Goal: Task Accomplishment & Management: Complete application form

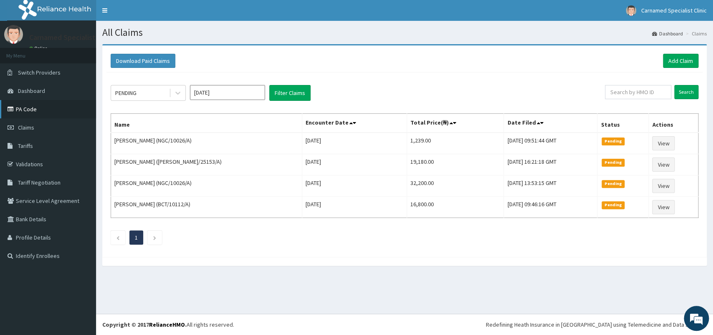
click at [37, 112] on link "PA Code" at bounding box center [48, 109] width 96 height 18
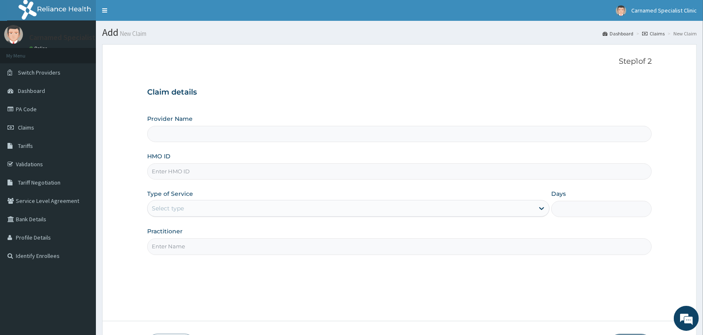
type input "Carnamed Specialist clinic"
click at [25, 111] on link "PA Code" at bounding box center [48, 109] width 96 height 18
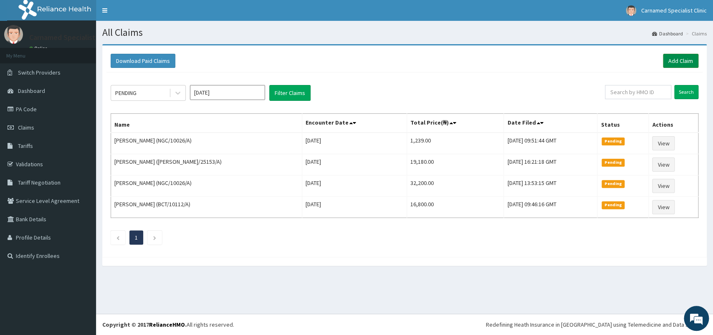
click at [674, 60] on link "Add Claim" at bounding box center [680, 61] width 35 height 14
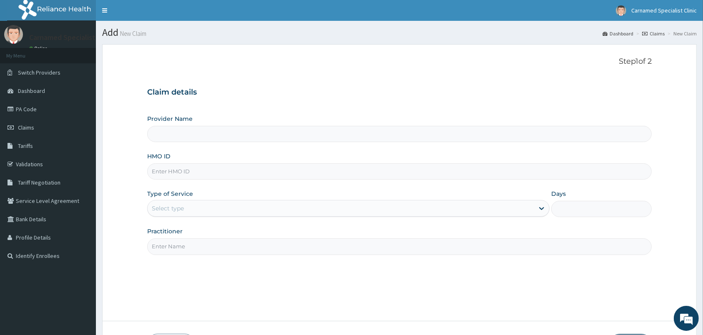
click at [180, 176] on input "HMO ID" at bounding box center [399, 172] width 505 height 16
type input "Carnamed Specialist clinic"
type input "RET/46604/A"
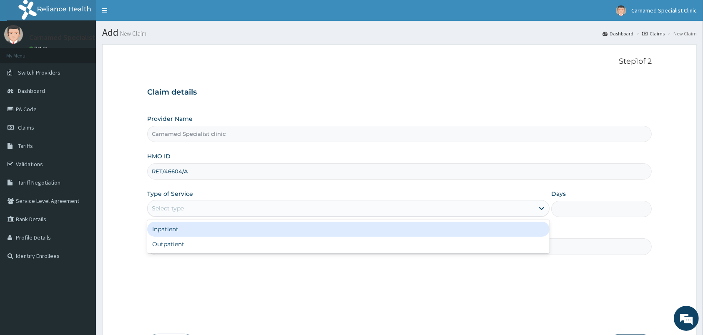
click at [167, 210] on div "Select type" at bounding box center [168, 208] width 32 height 8
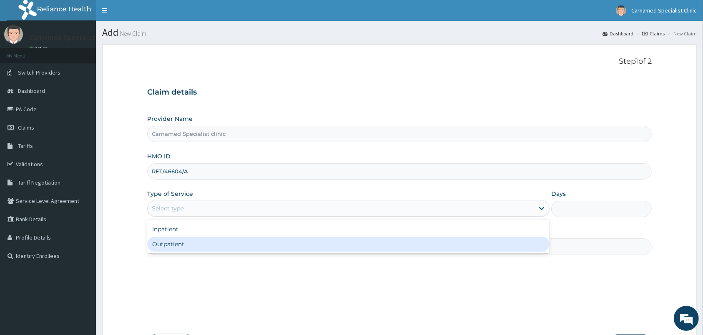
click at [166, 246] on div "Outpatient" at bounding box center [348, 244] width 403 height 15
type input "1"
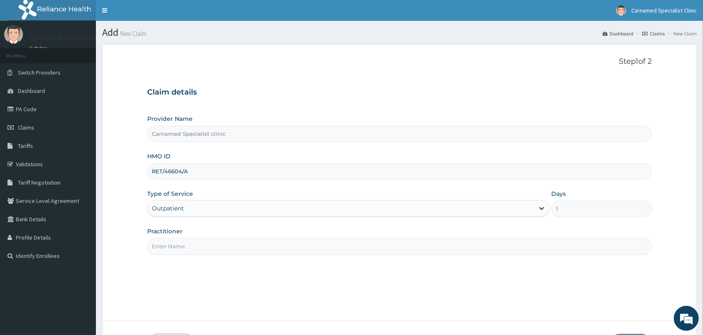
click at [176, 243] on input "Practitioner" at bounding box center [399, 247] width 505 height 16
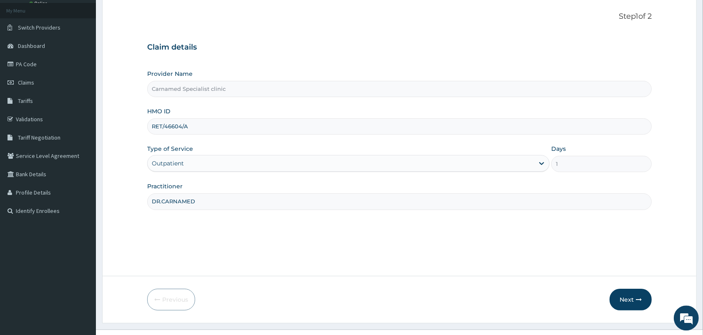
scroll to position [61, 0]
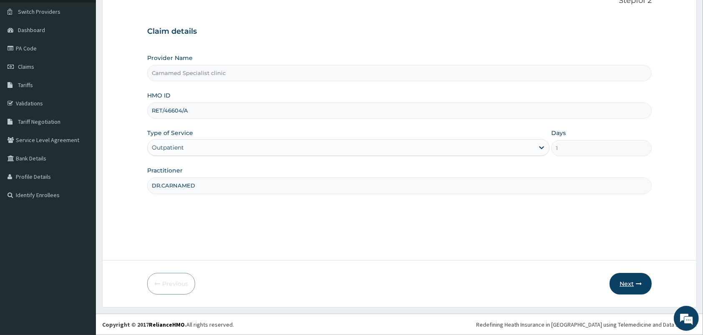
type input "DR.CARNAMED"
click at [628, 284] on button "Next" at bounding box center [631, 284] width 42 height 22
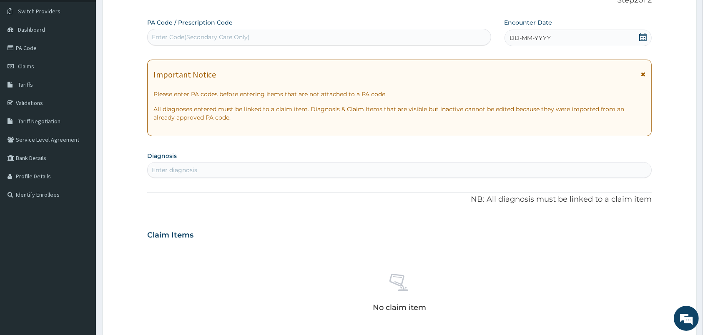
click at [367, 28] on div "PA Code / Prescription Code Enter Code(Secondary Care Only)" at bounding box center [319, 31] width 344 height 27
click at [287, 31] on div "Enter Code(Secondary Care Only)" at bounding box center [319, 36] width 343 height 13
paste input "PA/7F3427"
type input "PA/7F3427"
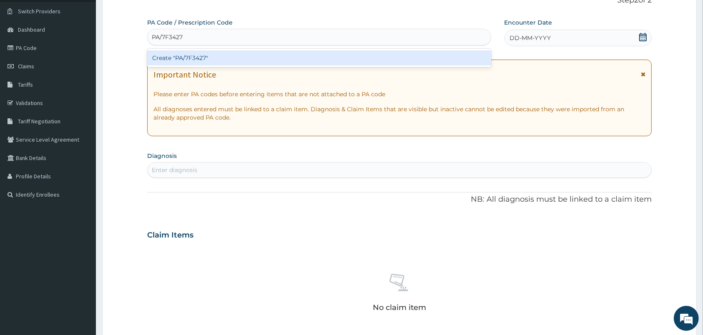
click at [288, 55] on div "Create "PA/7F3427"" at bounding box center [319, 57] width 344 height 15
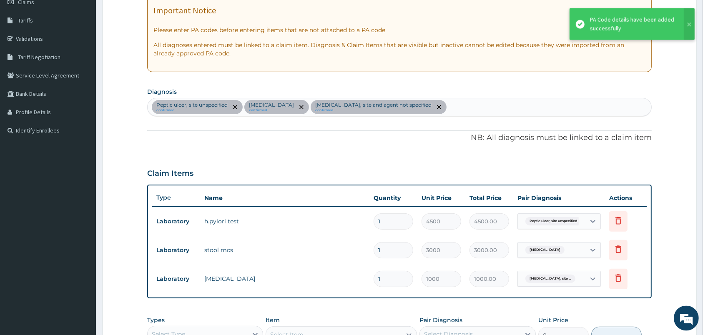
scroll to position [105, 0]
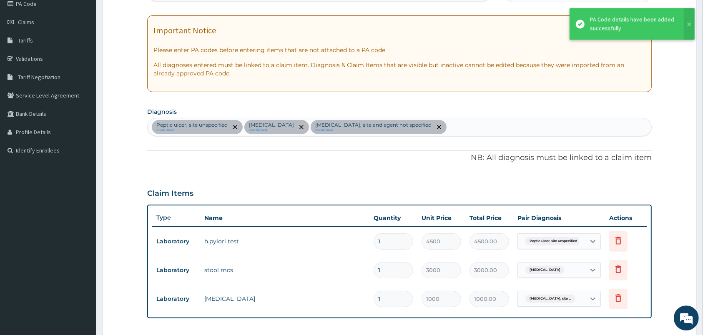
click at [496, 131] on div "Peptic ulcer, site unspecified confirmed Typhoid fever, unspecified confirmed U…" at bounding box center [400, 128] width 504 height 18
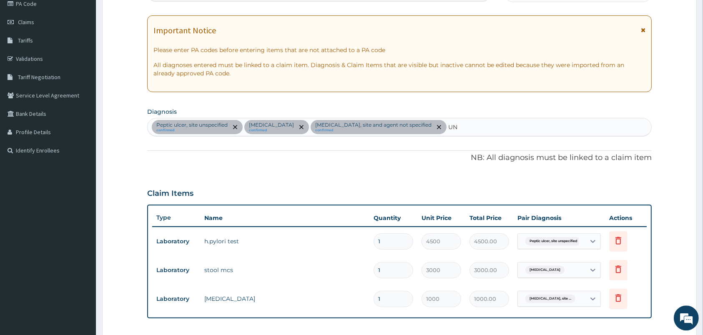
type input "U"
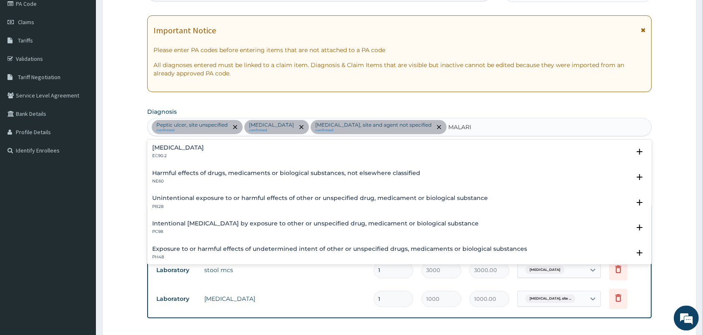
type input "MALARIA"
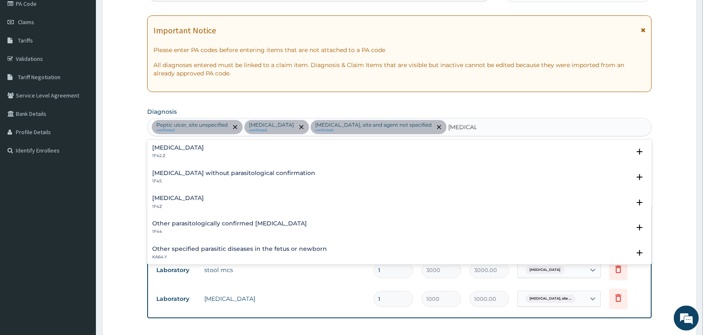
click at [227, 198] on div "Malaria, unspecified 1F4Z" at bounding box center [399, 203] width 495 height 15
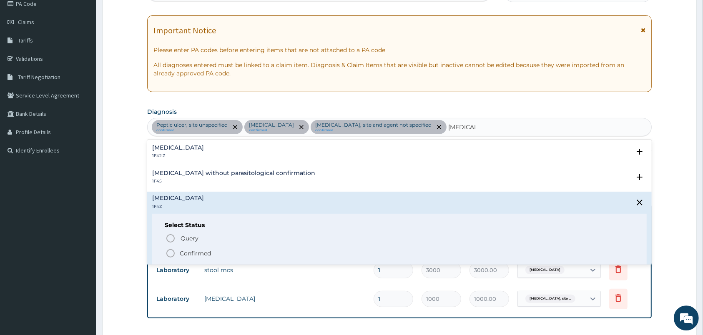
click at [173, 253] on icon "status option filled" at bounding box center [171, 254] width 10 height 10
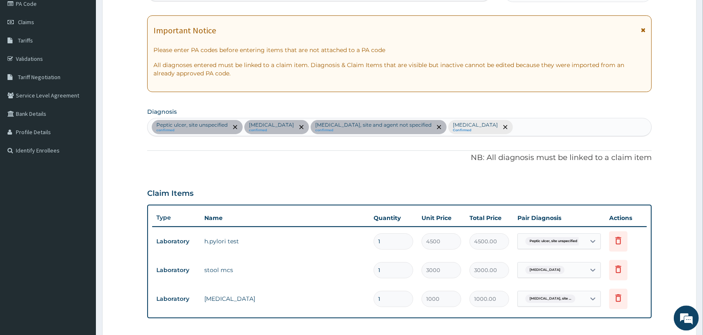
click at [575, 124] on div "Peptic ulcer, site unspecified confirmed Typhoid fever, unspecified confirmed U…" at bounding box center [400, 128] width 504 height 18
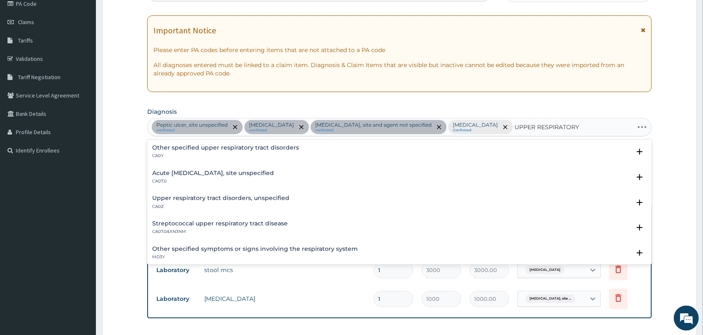
type input "UPPER RESPIRATORY"
click at [252, 175] on h4 "Acute upper respiratory infection, site unspecified" at bounding box center [213, 174] width 122 height 6
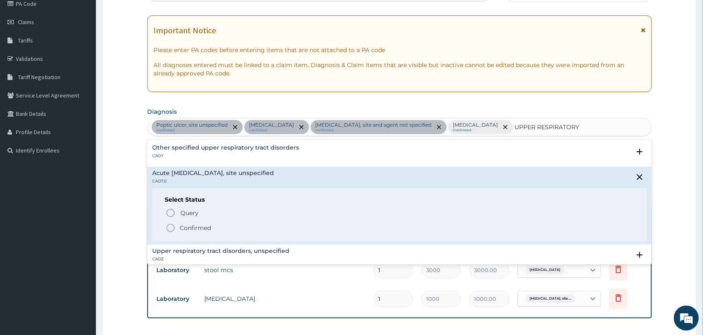
click at [170, 224] on div "Query Query covers suspected (?), Keep in view (kiv), Ruled out (r/o) Confirmed" at bounding box center [400, 220] width 470 height 25
click at [170, 229] on icon "status option filled" at bounding box center [171, 229] width 10 height 10
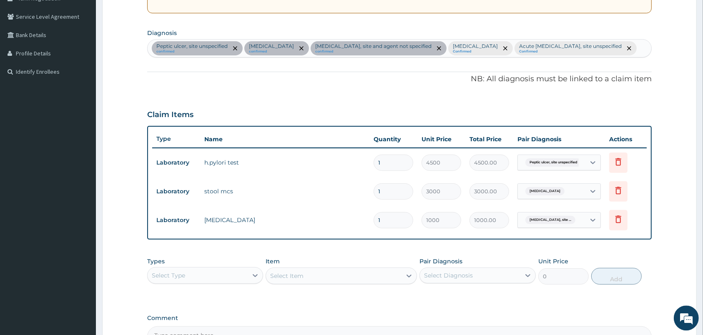
scroll to position [280, 0]
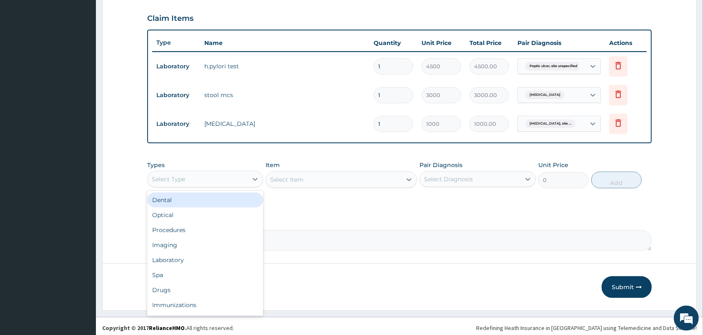
click at [219, 186] on div "Select Type" at bounding box center [198, 179] width 100 height 13
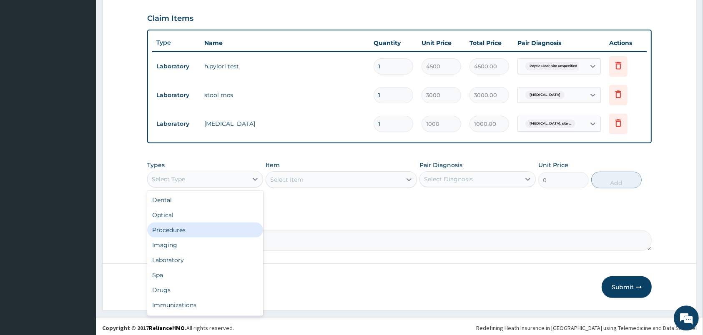
drag, startPoint x: 179, startPoint y: 249, endPoint x: 184, endPoint y: 247, distance: 5.2
click at [179, 238] on div "Procedures" at bounding box center [205, 230] width 116 height 15
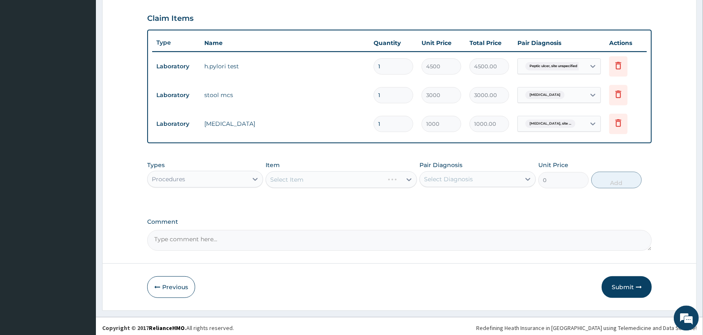
click at [302, 189] on div "Select Item" at bounding box center [341, 180] width 151 height 17
click at [475, 188] on div "Select Diagnosis" at bounding box center [478, 180] width 116 height 16
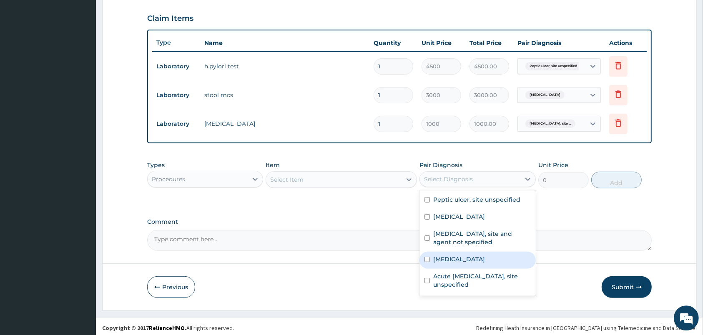
click at [461, 264] on label "Malaria, unspecified" at bounding box center [459, 260] width 52 height 8
checkbox input "true"
click at [366, 189] on div "Item Select Item" at bounding box center [341, 175] width 151 height 28
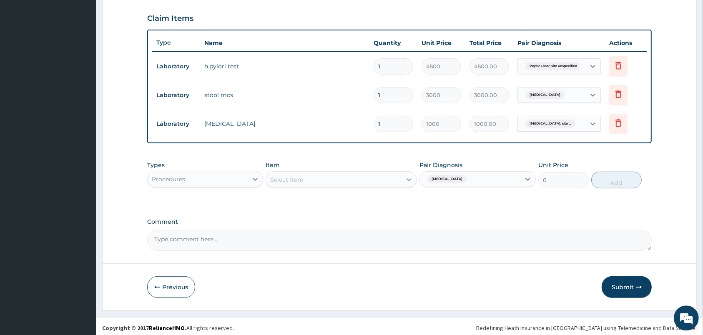
click at [405, 184] on icon at bounding box center [409, 180] width 8 height 8
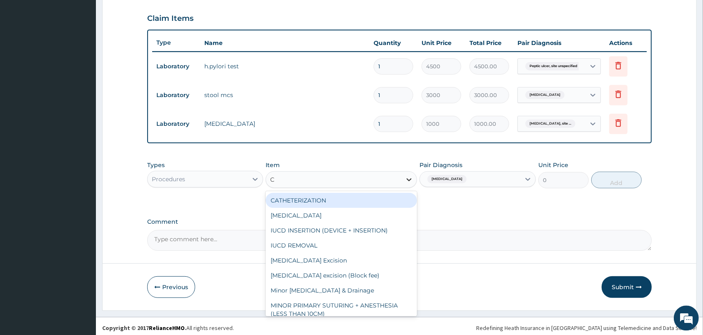
type input "CO"
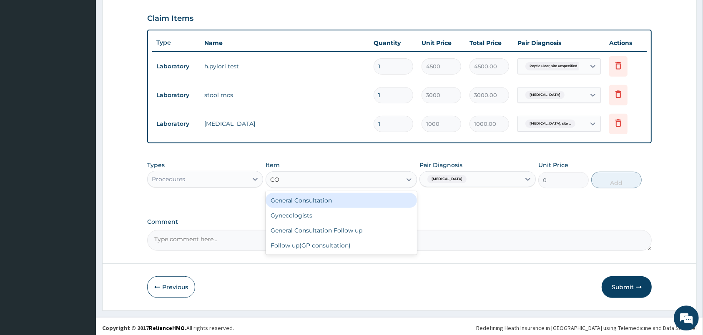
click at [311, 209] on div "General Consultation" at bounding box center [341, 201] width 151 height 15
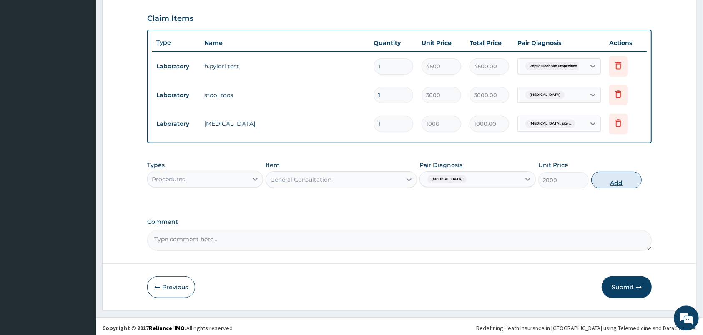
click at [616, 189] on button "Add" at bounding box center [617, 180] width 50 height 17
type input "0"
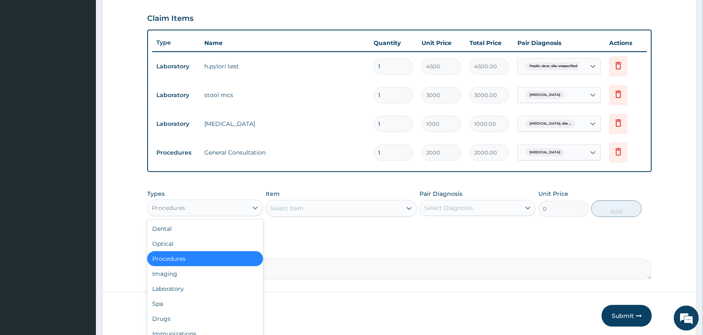
drag, startPoint x: 240, startPoint y: 220, endPoint x: 246, endPoint y: 255, distance: 35.6
click at [240, 215] on div "Procedures" at bounding box center [198, 208] width 100 height 13
drag, startPoint x: 167, startPoint y: 302, endPoint x: 194, endPoint y: 304, distance: 27.2
click at [172, 297] on div "Laboratory" at bounding box center [205, 289] width 116 height 15
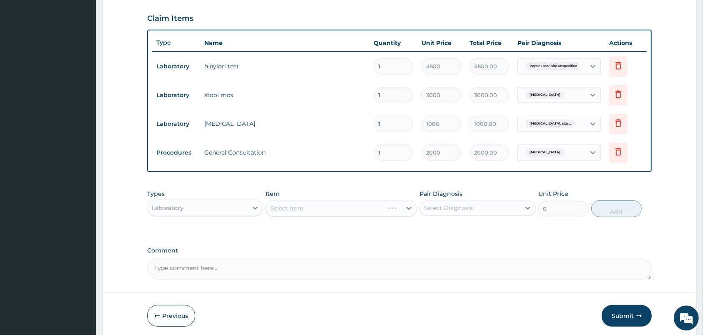
drag, startPoint x: 441, startPoint y: 227, endPoint x: 457, endPoint y: 220, distance: 17.4
click at [457, 213] on div "Select Diagnosis" at bounding box center [448, 208] width 49 height 8
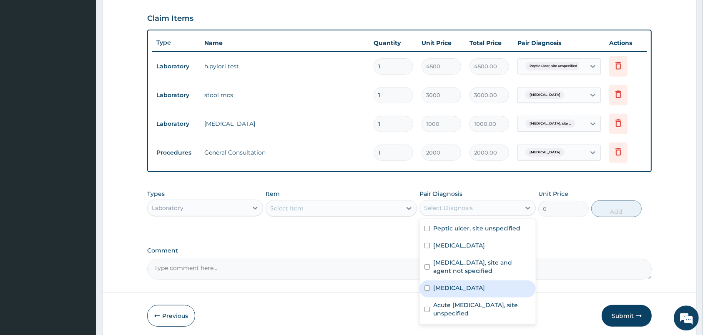
click at [485, 293] on label "Malaria, unspecified" at bounding box center [459, 289] width 52 height 8
checkbox input "true"
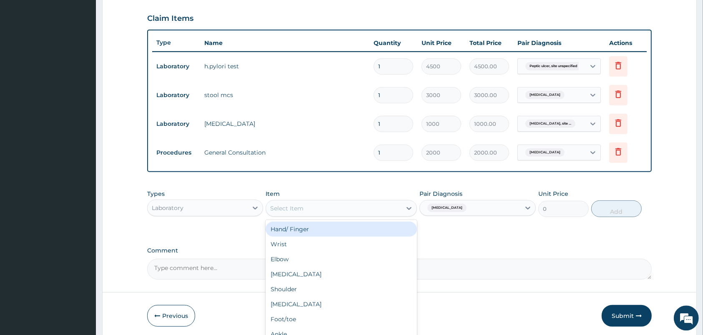
click at [359, 216] on div "Select Item" at bounding box center [334, 208] width 136 height 13
type input "MAL"
click at [409, 237] on div "Malaria Parasites in blood smear" at bounding box center [341, 229] width 151 height 15
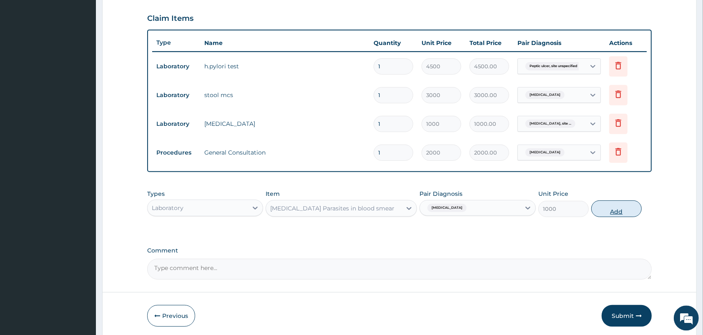
click at [604, 218] on button "Add" at bounding box center [617, 209] width 50 height 17
type input "0"
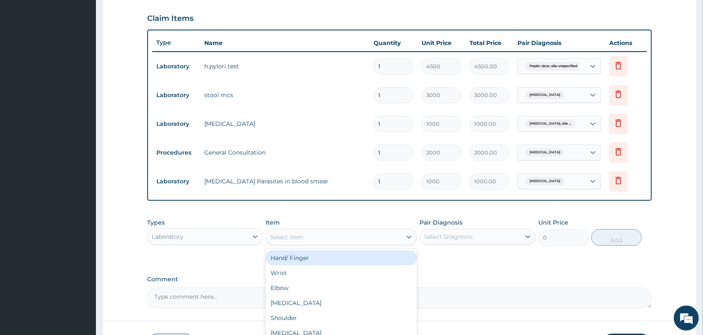
click at [304, 244] on div "Select Item" at bounding box center [334, 237] width 136 height 13
type input "U"
type input "FU"
click at [350, 266] on div "Full Blood Count" at bounding box center [341, 258] width 151 height 15
type input "2000"
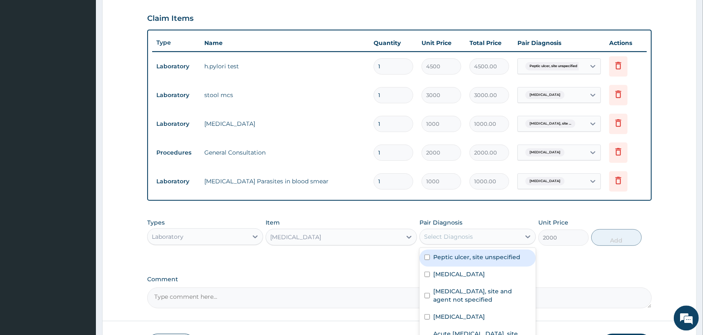
click at [434, 244] on div "Select Diagnosis" at bounding box center [470, 237] width 100 height 13
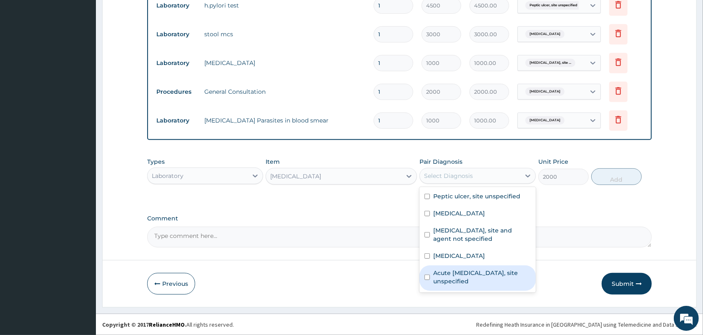
click at [441, 273] on label "Acute upper respiratory infection, site unspecified" at bounding box center [481, 277] width 97 height 17
checkbox input "true"
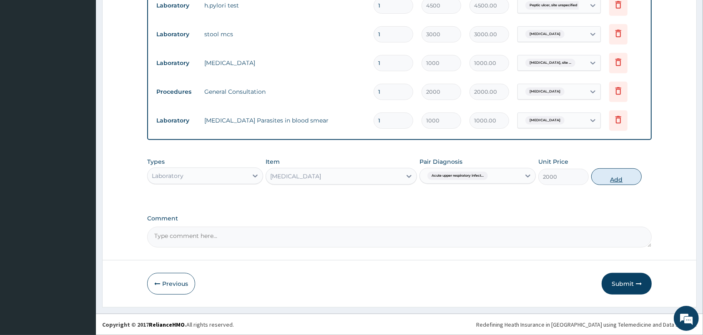
click at [608, 171] on button "Add" at bounding box center [617, 177] width 50 height 17
type input "0"
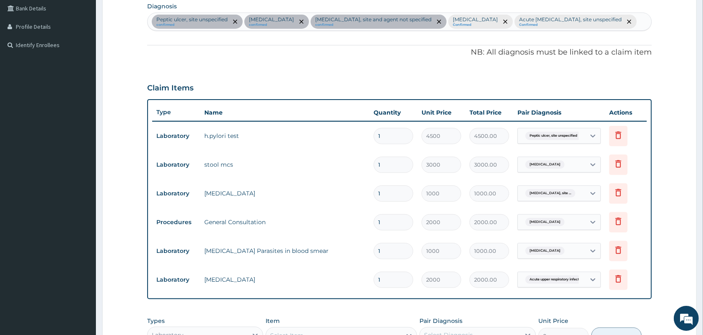
scroll to position [386, 0]
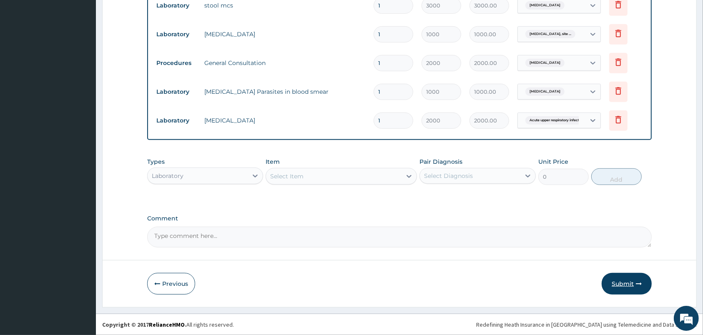
click at [622, 282] on button "Submit" at bounding box center [627, 284] width 50 height 22
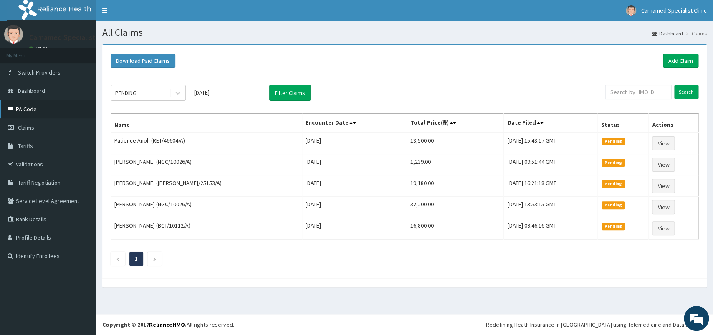
click at [34, 106] on link "PA Code" at bounding box center [48, 109] width 96 height 18
click at [678, 55] on link "Add Claim" at bounding box center [680, 61] width 35 height 14
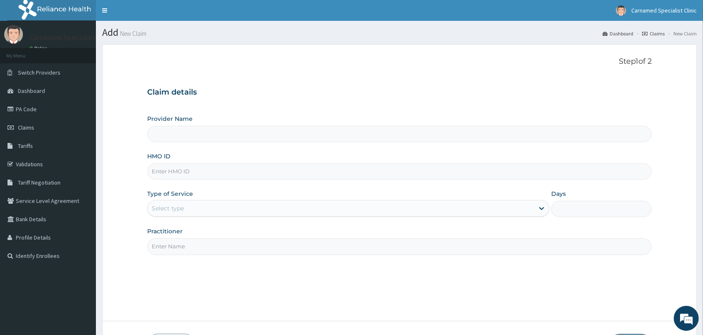
click at [232, 174] on input "HMO ID" at bounding box center [399, 172] width 505 height 16
type input "Carnamed Specialist clinic"
type input "SLB/10609/A"
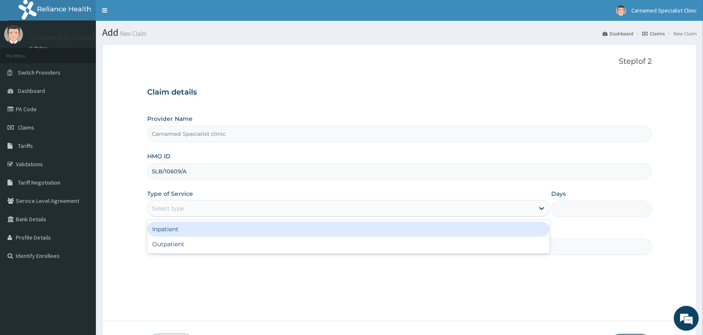
click at [211, 206] on div "Select type" at bounding box center [341, 208] width 387 height 13
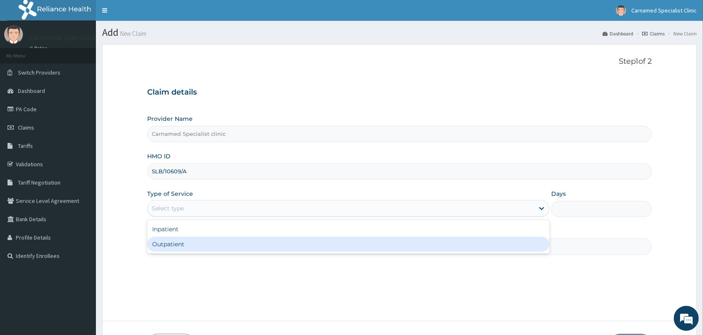
click at [198, 246] on div "Outpatient" at bounding box center [348, 244] width 403 height 15
type input "1"
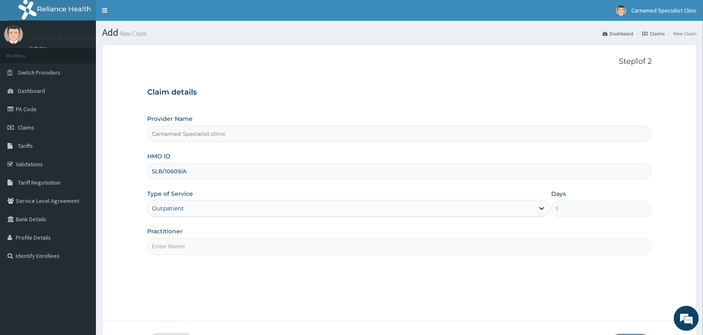
click at [204, 252] on input "Practitioner" at bounding box center [399, 247] width 505 height 16
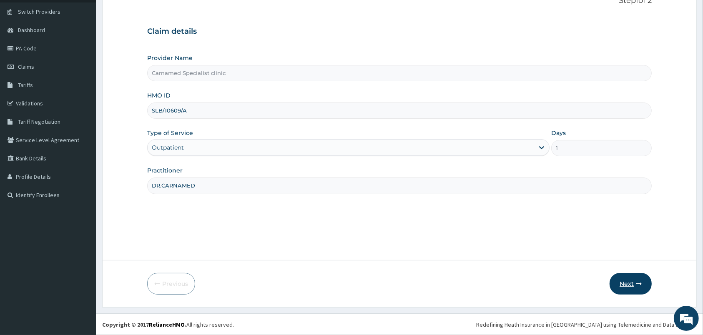
type input "DR.CARNAMED"
click at [624, 284] on button "Next" at bounding box center [631, 284] width 42 height 22
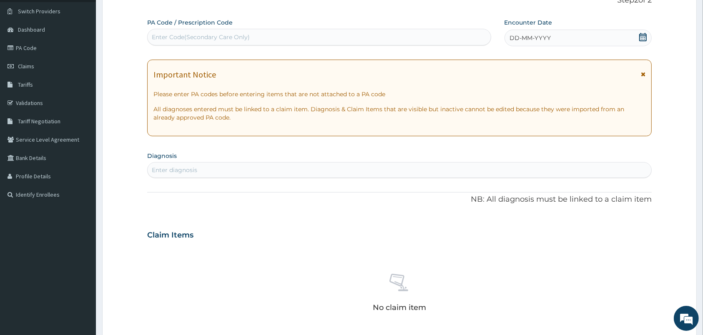
click at [364, 32] on div "Enter Code(Secondary Care Only)" at bounding box center [319, 36] width 343 height 13
paste input "PA/32F897"
type input "PA/32F897"
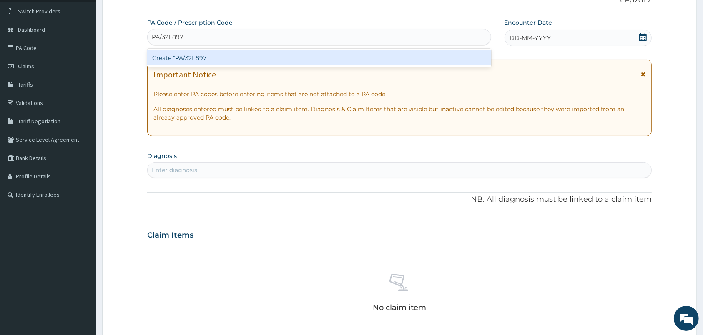
click at [356, 56] on div "Create "PA/32F897"" at bounding box center [319, 57] width 344 height 15
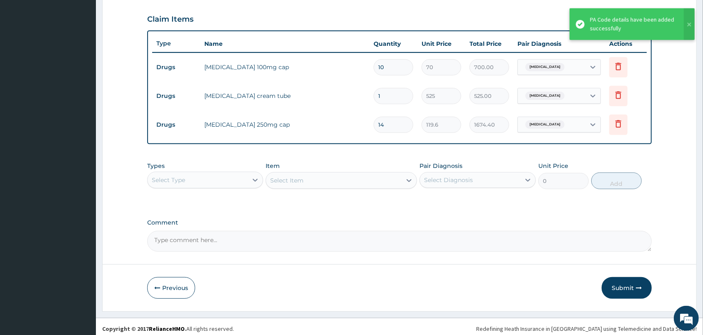
scroll to position [284, 0]
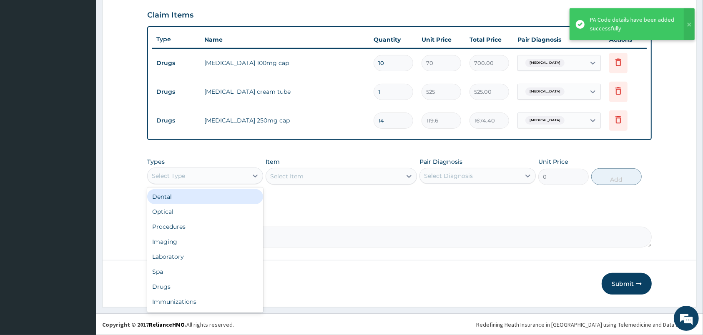
click at [239, 178] on div "Select Type" at bounding box center [198, 175] width 100 height 13
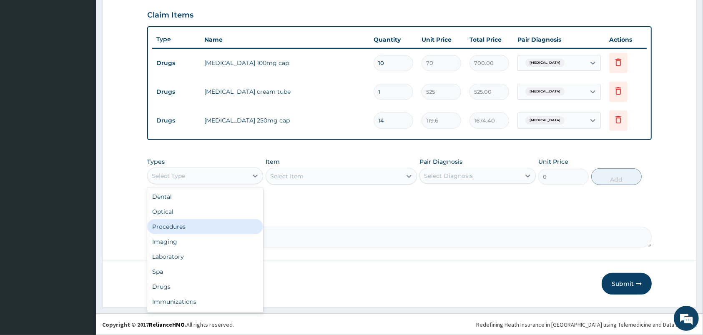
click at [177, 227] on div "Procedures" at bounding box center [205, 226] width 116 height 15
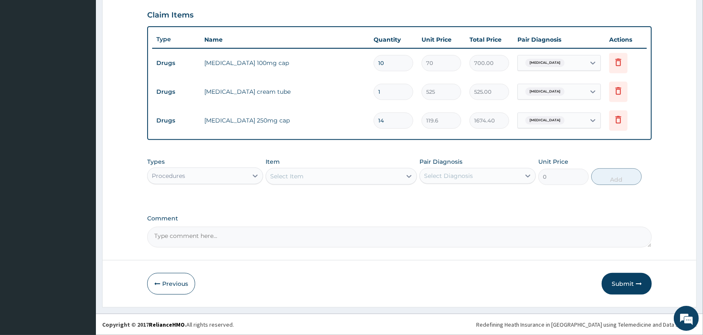
click at [348, 175] on div "Select Item" at bounding box center [334, 176] width 136 height 13
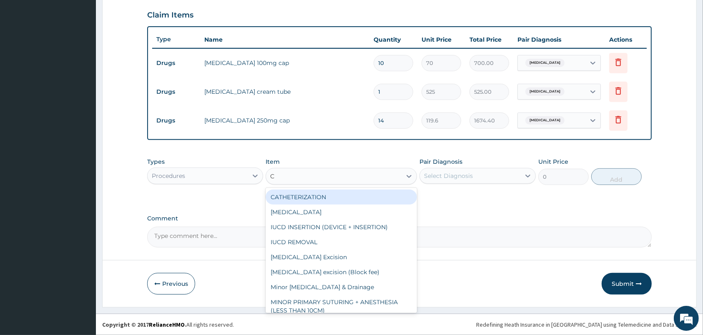
type input "CO"
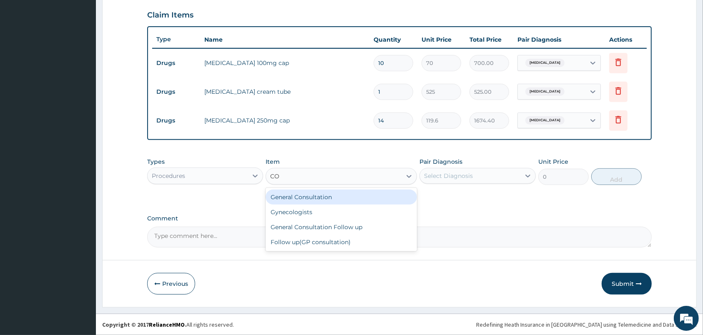
click at [413, 200] on div "General Consultation" at bounding box center [341, 197] width 151 height 15
type input "2000"
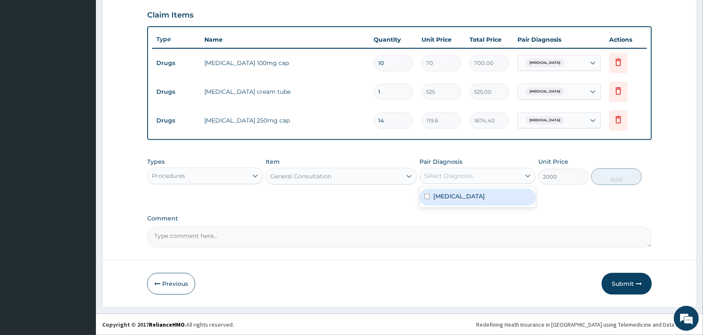
click at [454, 173] on div "Select Diagnosis" at bounding box center [448, 176] width 49 height 8
drag, startPoint x: 456, startPoint y: 198, endPoint x: 462, endPoint y: 199, distance: 5.9
click at [457, 198] on label "Dermatophytosis of foot" at bounding box center [459, 196] width 52 height 8
checkbox input "true"
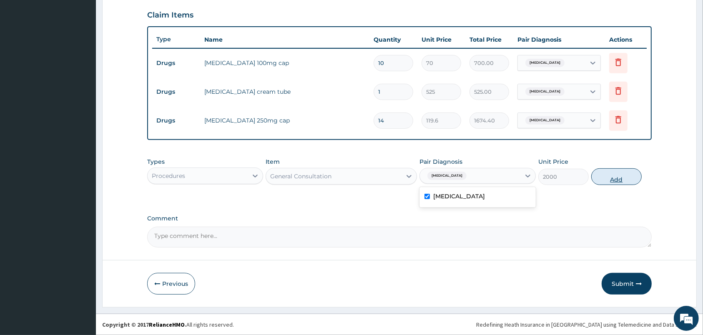
click at [625, 174] on button "Add" at bounding box center [617, 177] width 50 height 17
type input "0"
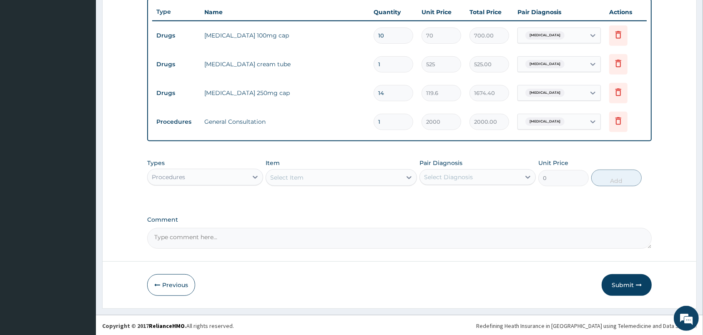
scroll to position [313, 0]
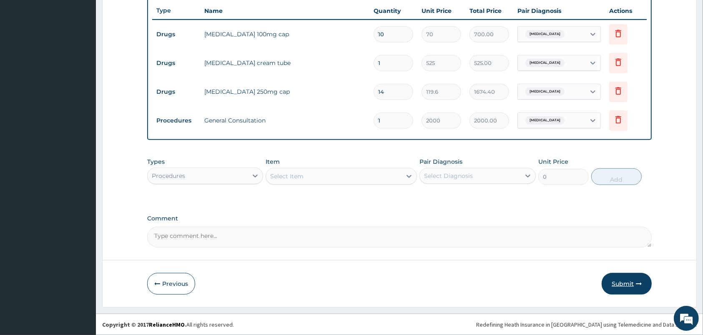
click at [621, 283] on button "Submit" at bounding box center [627, 284] width 50 height 22
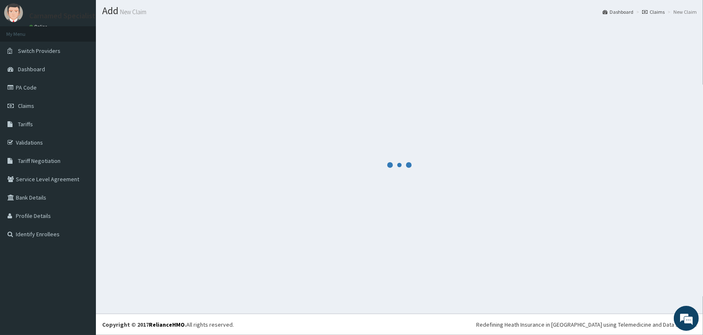
scroll to position [22, 0]
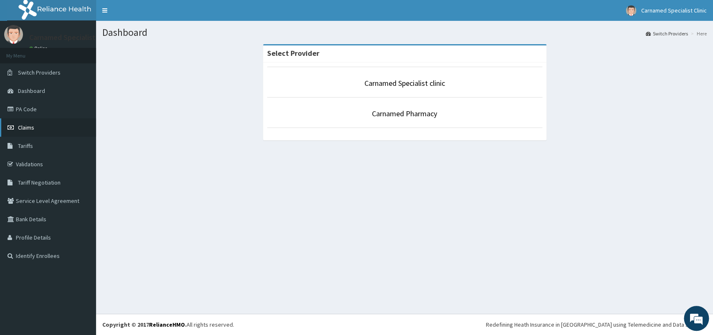
click at [32, 128] on span "Claims" at bounding box center [26, 128] width 16 height 8
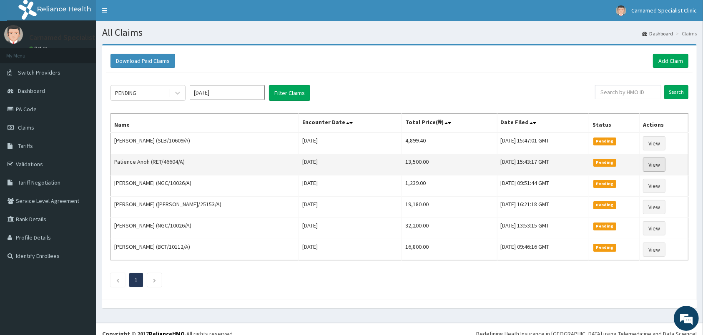
click at [659, 164] on link "View" at bounding box center [654, 165] width 23 height 14
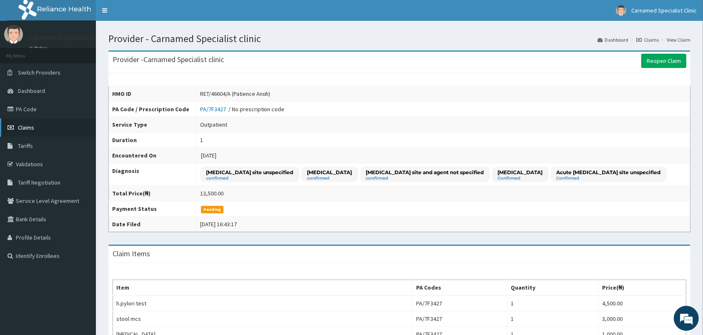
click at [30, 129] on span "Claims" at bounding box center [26, 128] width 16 height 8
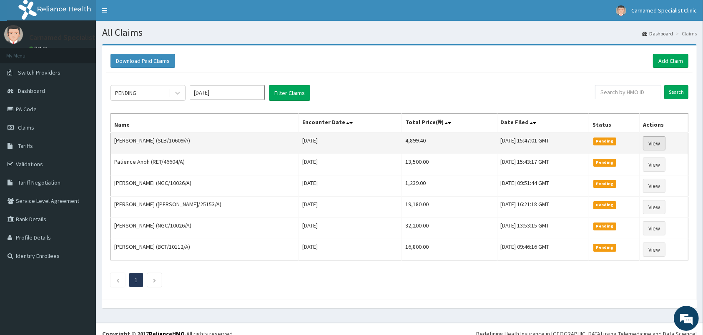
click at [657, 144] on link "View" at bounding box center [654, 143] width 23 height 14
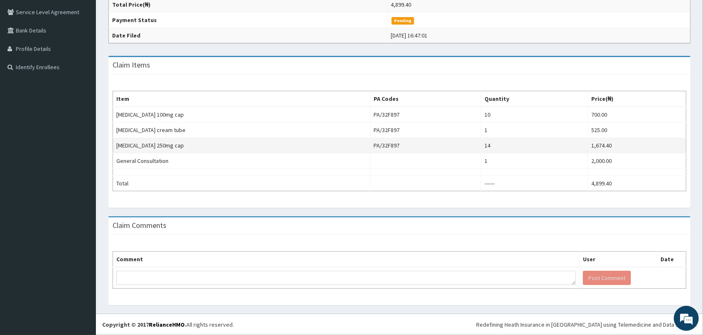
scroll to position [15, 0]
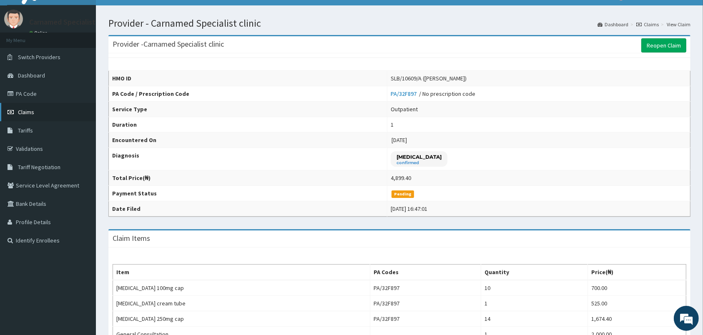
click at [52, 111] on link "Claims" at bounding box center [48, 112] width 96 height 18
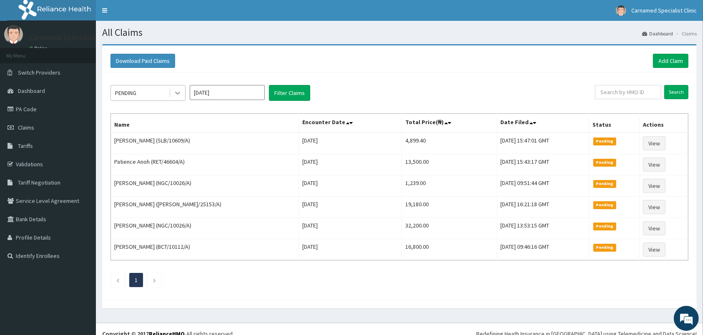
click at [177, 88] on div at bounding box center [177, 93] width 15 height 15
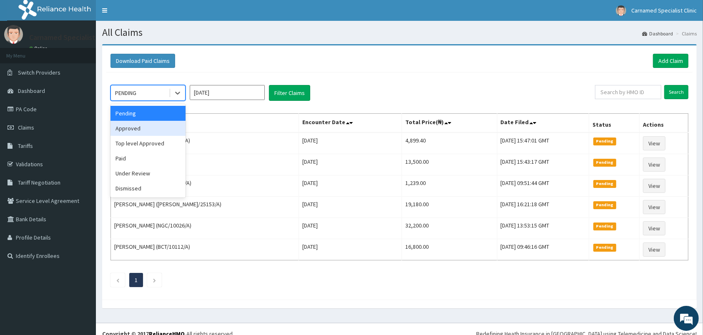
click at [159, 126] on div "Approved" at bounding box center [148, 128] width 75 height 15
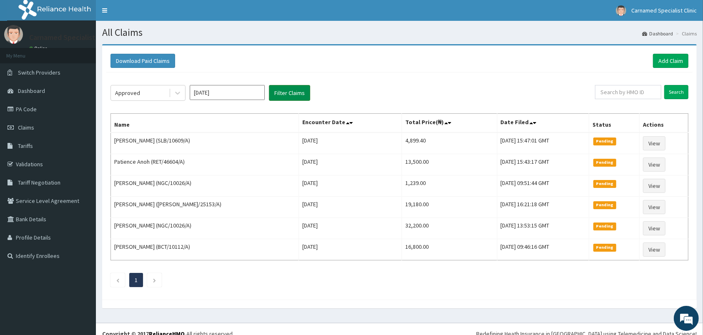
click at [288, 93] on button "Filter Claims" at bounding box center [289, 93] width 41 height 16
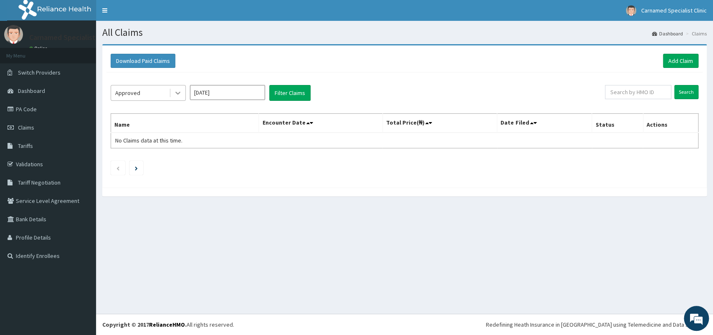
click at [173, 90] on div at bounding box center [177, 93] width 15 height 15
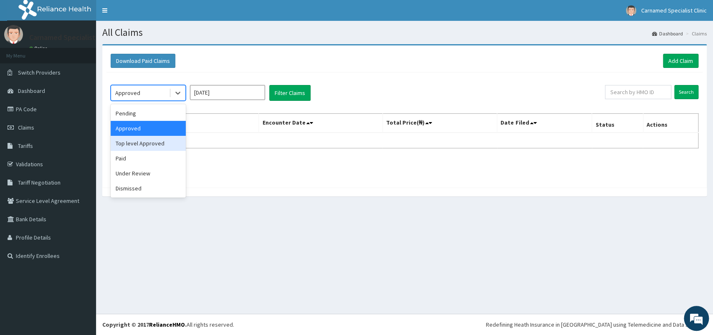
click at [150, 140] on div "Top level Approved" at bounding box center [148, 143] width 75 height 15
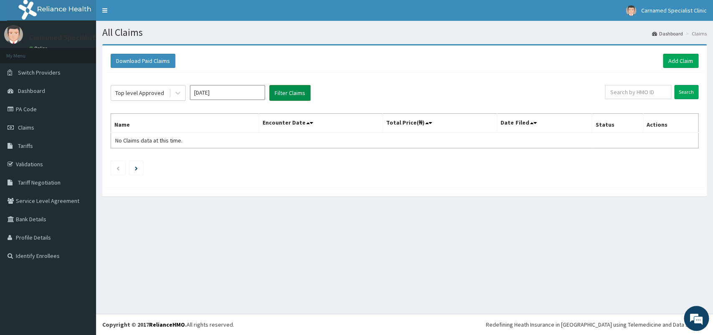
click at [286, 88] on button "Filter Claims" at bounding box center [289, 93] width 41 height 16
click at [286, 91] on button "Filter Claims" at bounding box center [289, 93] width 41 height 16
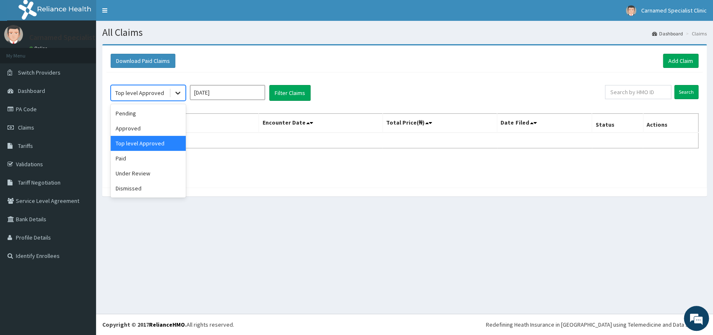
click at [175, 91] on icon at bounding box center [178, 93] width 8 height 8
click at [144, 157] on div "Paid" at bounding box center [148, 158] width 75 height 15
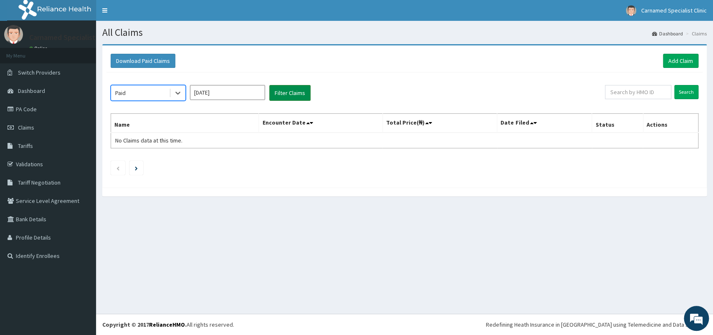
click at [284, 93] on button "Filter Claims" at bounding box center [289, 93] width 41 height 16
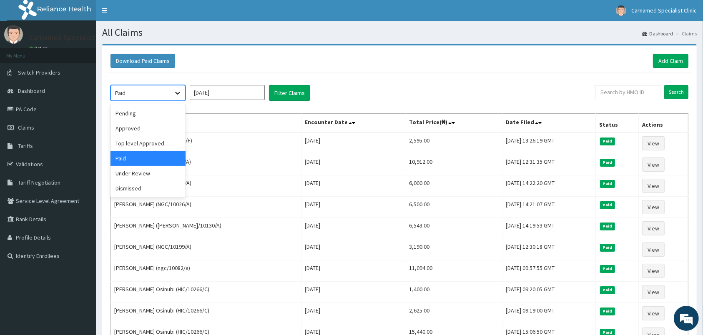
click at [181, 91] on icon at bounding box center [178, 93] width 8 height 8
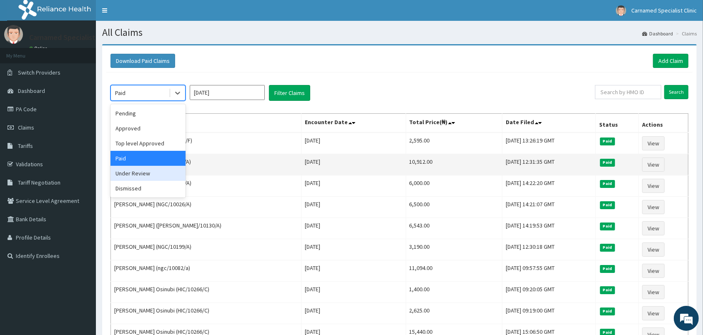
drag, startPoint x: 143, startPoint y: 177, endPoint x: 144, endPoint y: 173, distance: 4.2
click at [143, 177] on div "Under Review" at bounding box center [148, 173] width 75 height 15
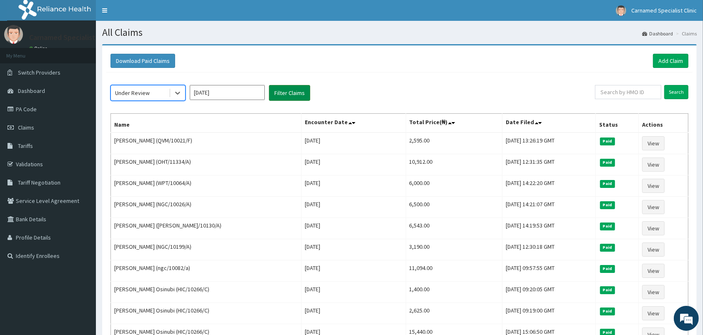
click at [283, 92] on button "Filter Claims" at bounding box center [289, 93] width 41 height 16
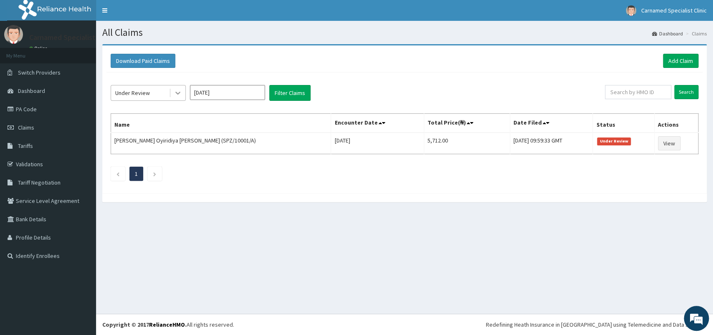
click at [178, 91] on icon at bounding box center [178, 93] width 8 height 8
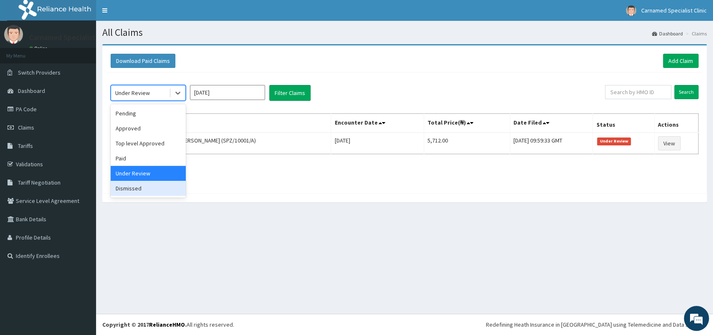
click at [151, 192] on div "Dismissed" at bounding box center [148, 188] width 75 height 15
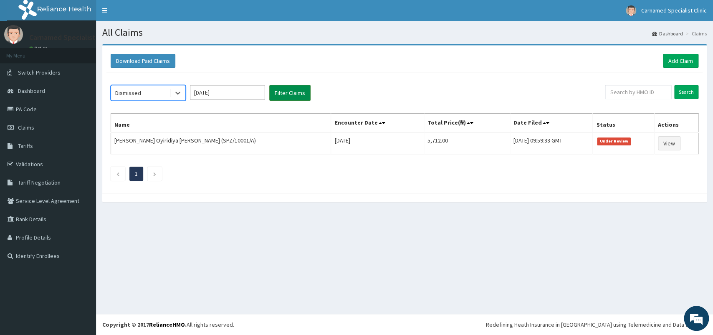
click at [283, 92] on button "Filter Claims" at bounding box center [289, 93] width 41 height 16
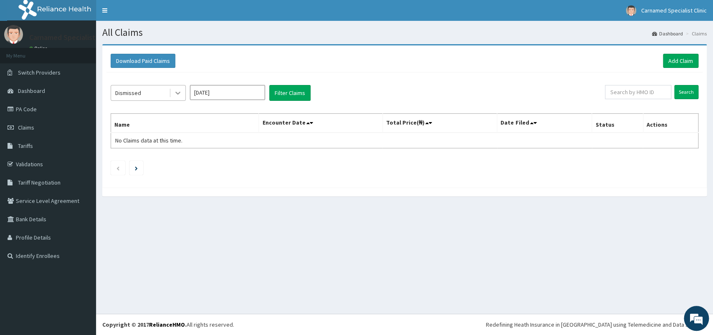
click at [179, 91] on icon at bounding box center [178, 93] width 8 height 8
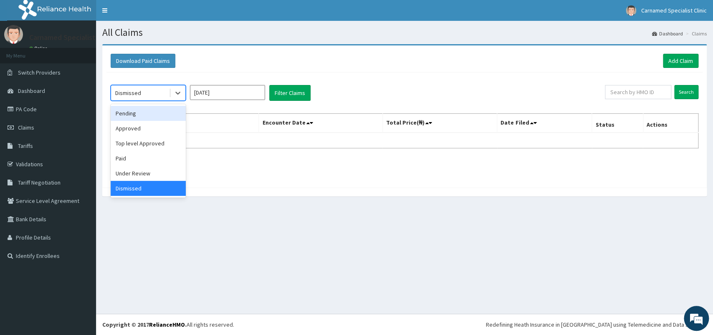
click at [158, 114] on div "Pending" at bounding box center [148, 113] width 75 height 15
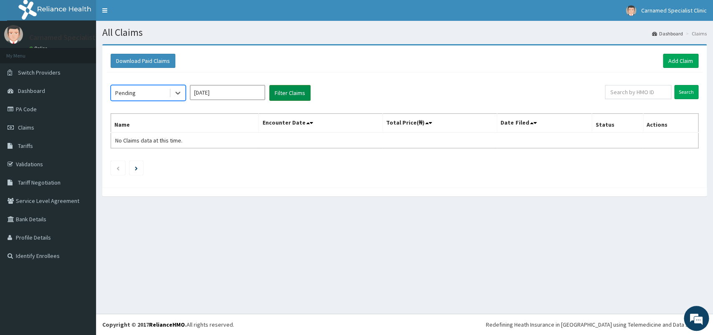
click at [283, 92] on button "Filter Claims" at bounding box center [289, 93] width 41 height 16
